Goal: Navigation & Orientation: Go to known website

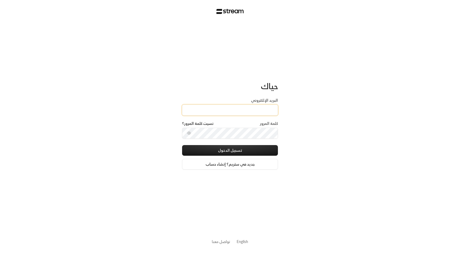
click at [236, 112] on input "البريد الإلكتروني" at bounding box center [230, 110] width 96 height 11
paste input "technology+su93radm1n_alriyadaheducational@streampay.sa"
type input "technology+su93radm1n_alriyadaheducational@streampay.sa"
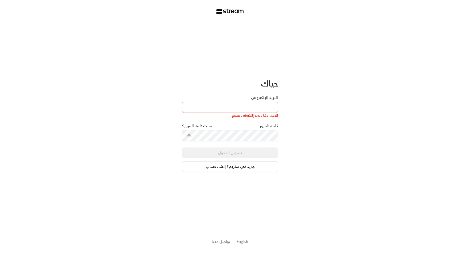
click at [243, 242] on link "English" at bounding box center [242, 242] width 11 height 10
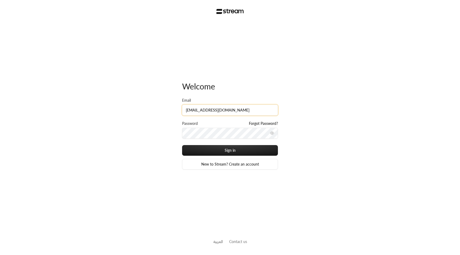
click at [263, 107] on input "[EMAIL_ADDRESS][DOMAIN_NAME]" at bounding box center [230, 110] width 96 height 11
paste input "lriyadaheducational"
type input "[EMAIL_ADDRESS][DOMAIN_NAME]"
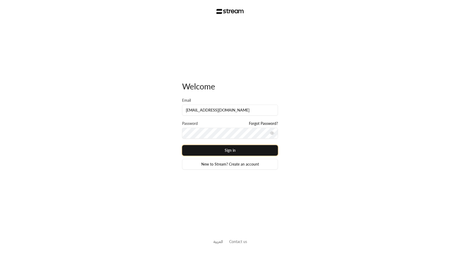
click at [226, 151] on button "Sign in" at bounding box center [230, 150] width 96 height 11
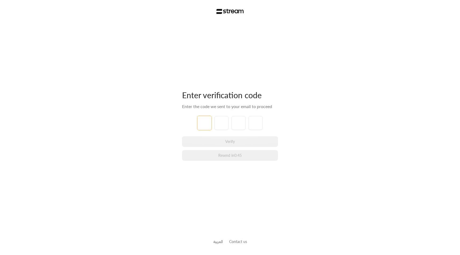
paste input "7"
type input "7"
type input "8"
type input "2"
